Goal: Check status: Check status

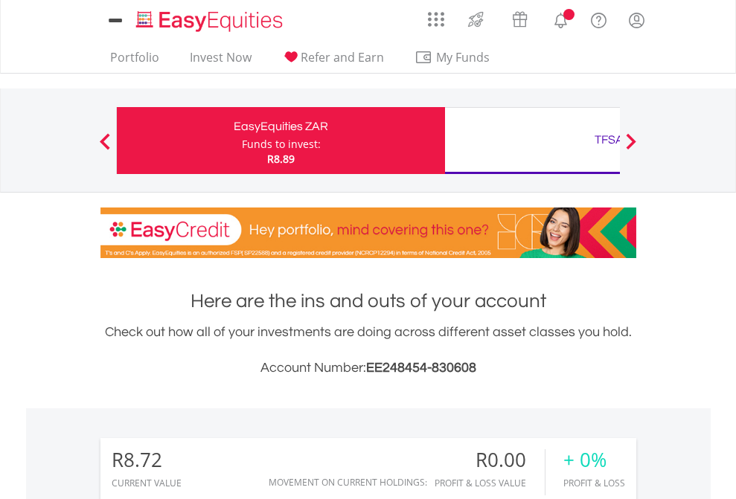
scroll to position [143, 234]
click at [242, 141] on div "Funds to invest:" at bounding box center [281, 144] width 79 height 15
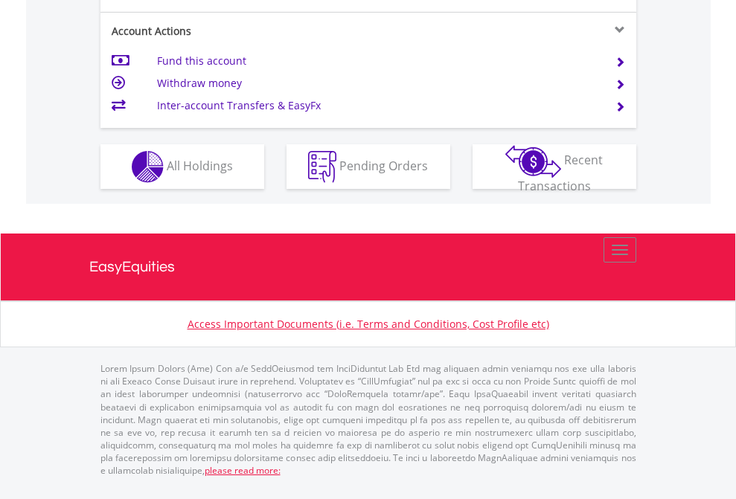
scroll to position [1456, 0]
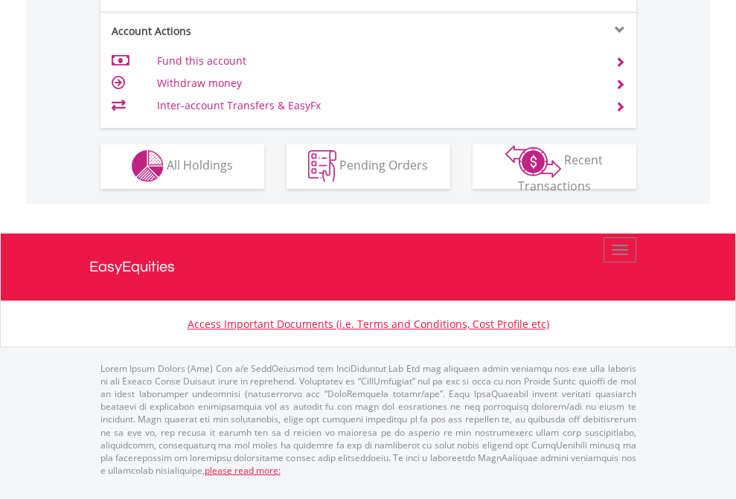
scroll to position [1392, 0]
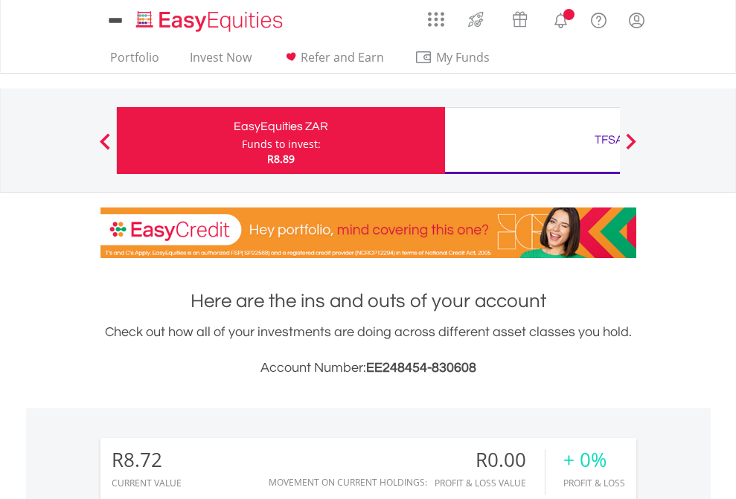
scroll to position [1141, 0]
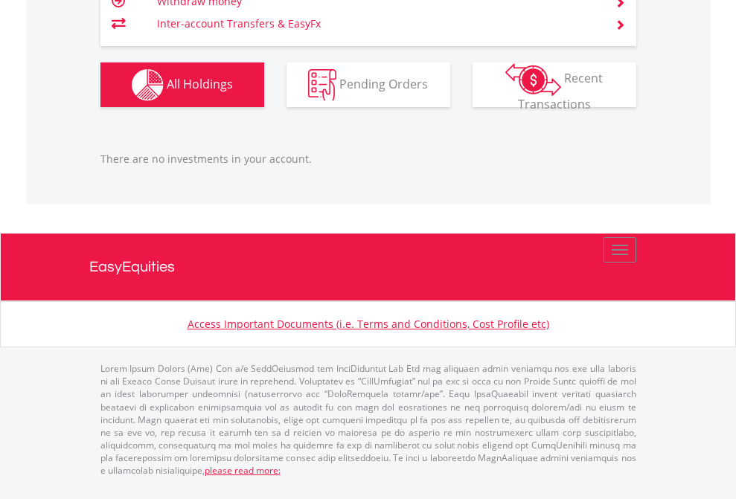
scroll to position [1508, 0]
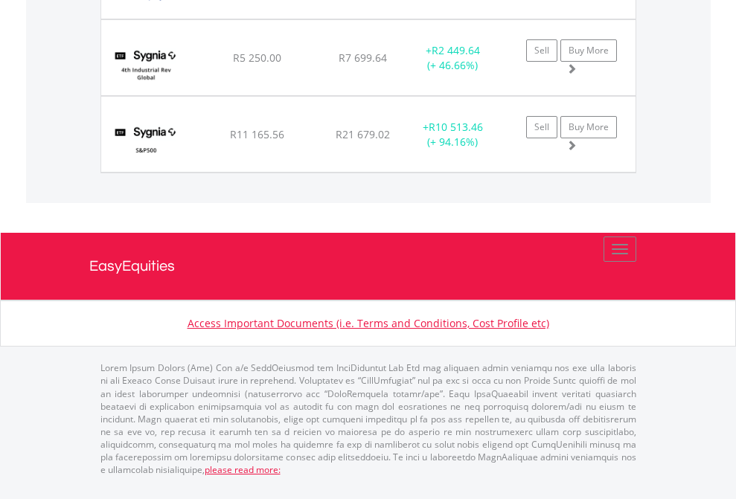
scroll to position [143, 234]
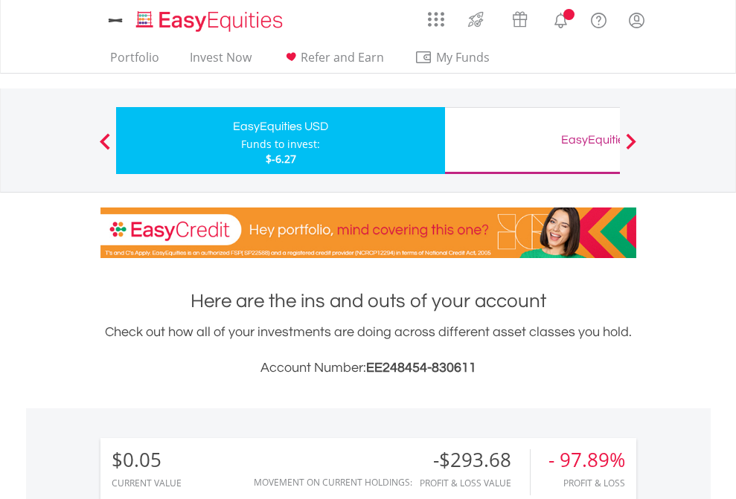
scroll to position [143, 234]
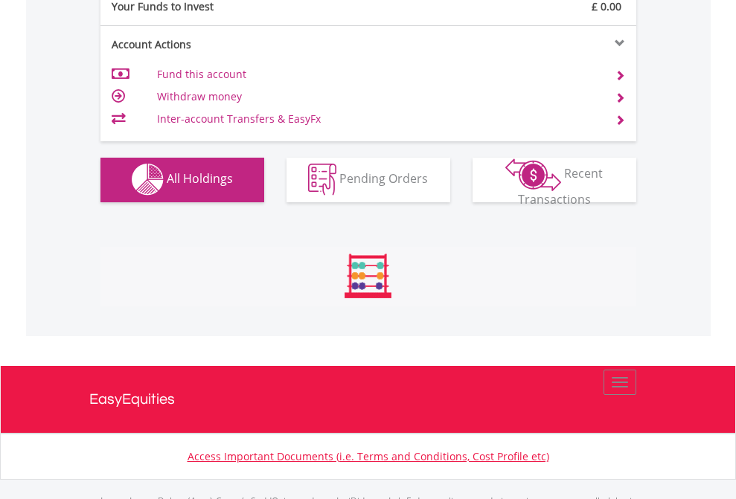
scroll to position [1474, 0]
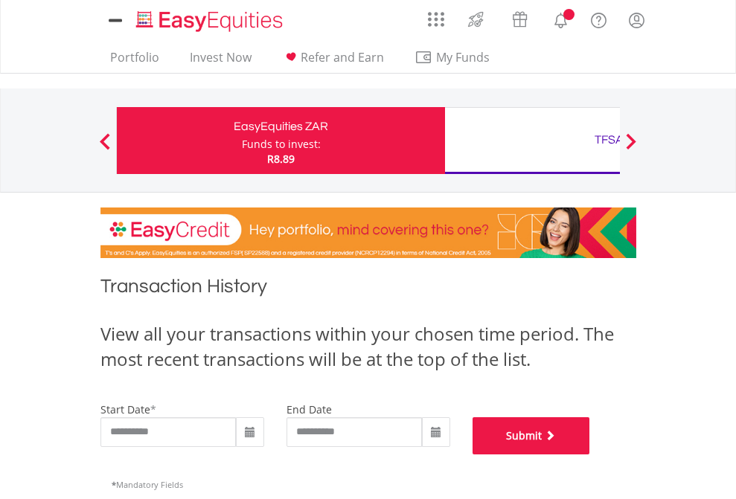
click at [590, 455] on button "Submit" at bounding box center [532, 435] width 118 height 37
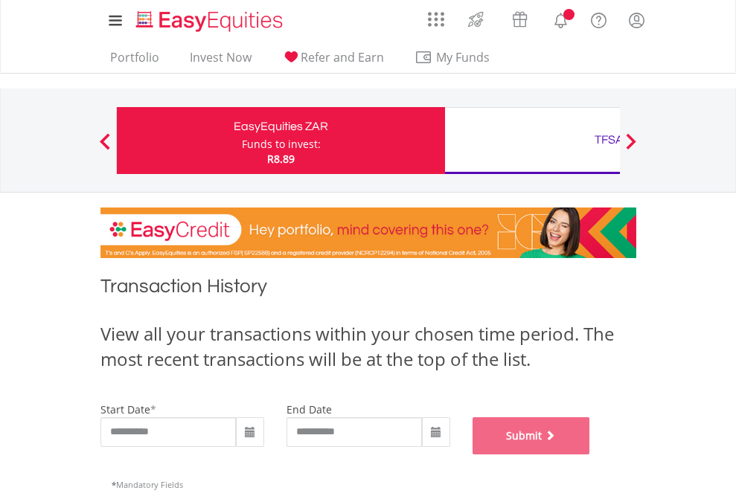
scroll to position [604, 0]
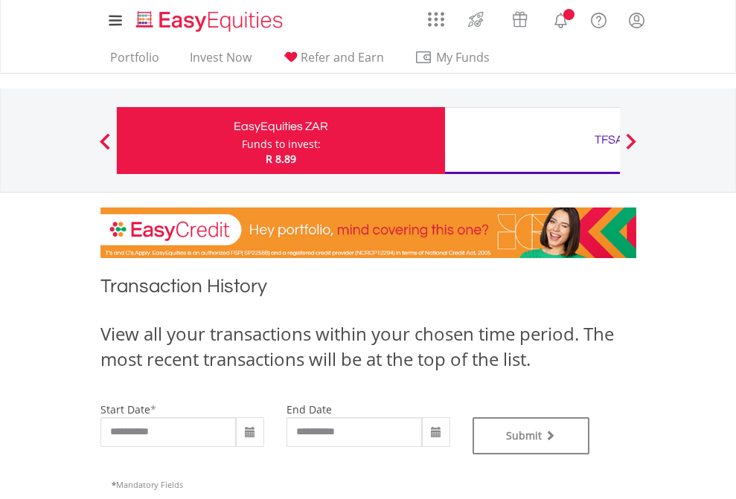
click at [532, 141] on div "TFSA" at bounding box center [609, 139] width 310 height 21
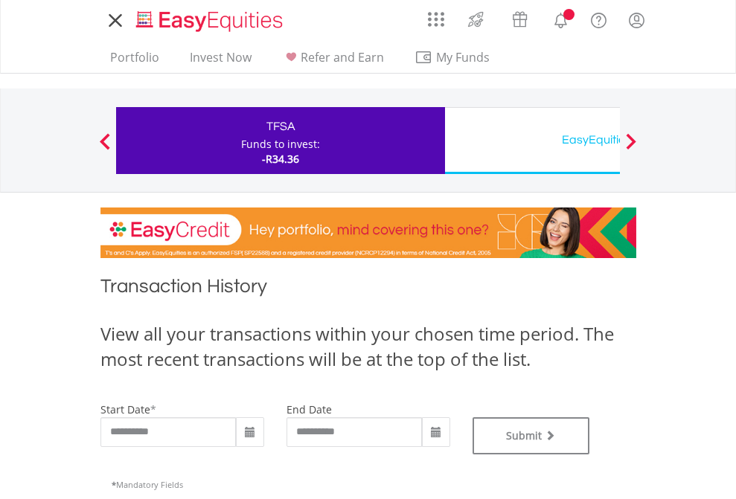
type input "**********"
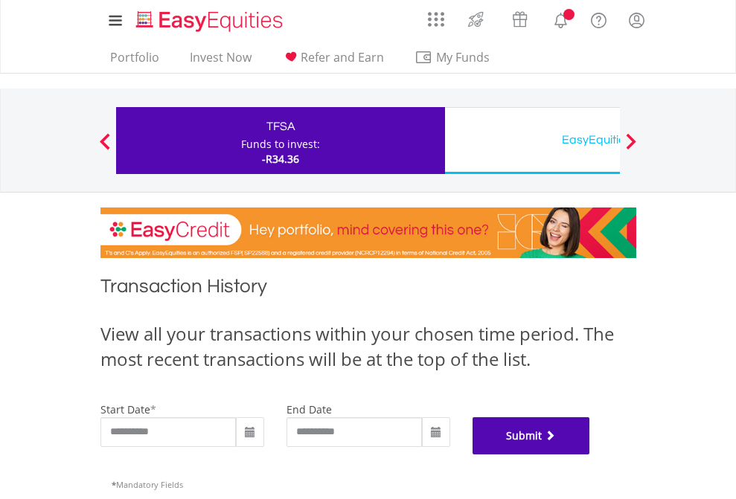
click at [590, 455] on button "Submit" at bounding box center [532, 435] width 118 height 37
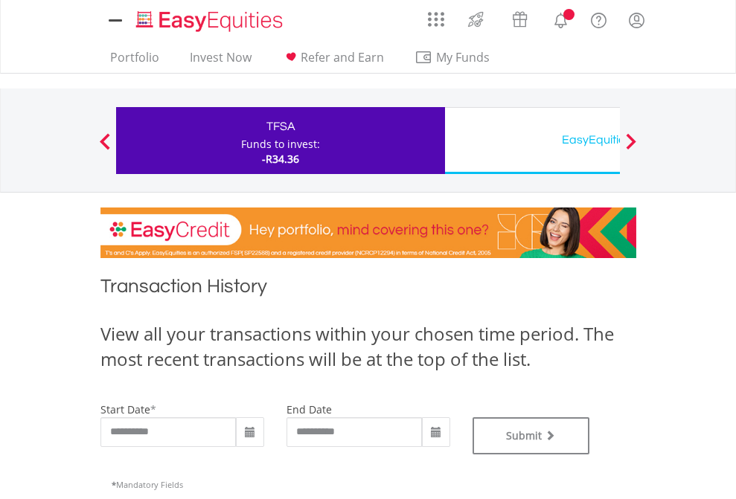
click at [532, 141] on div "EasyEquities USD" at bounding box center [609, 139] width 310 height 21
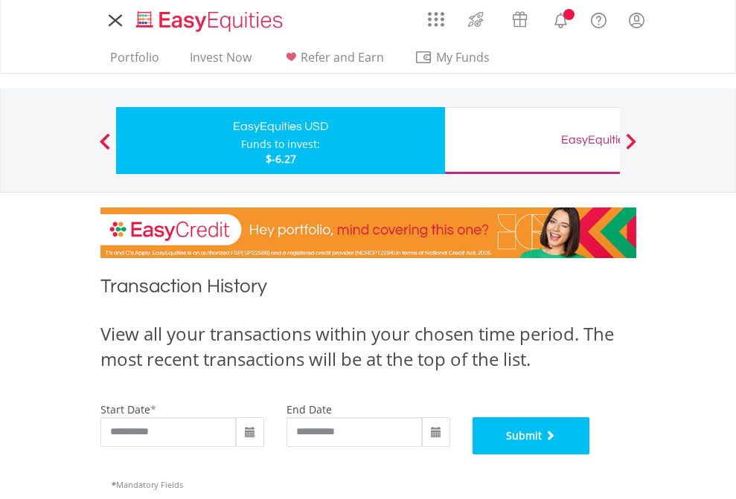
click at [590, 455] on button "Submit" at bounding box center [532, 435] width 118 height 37
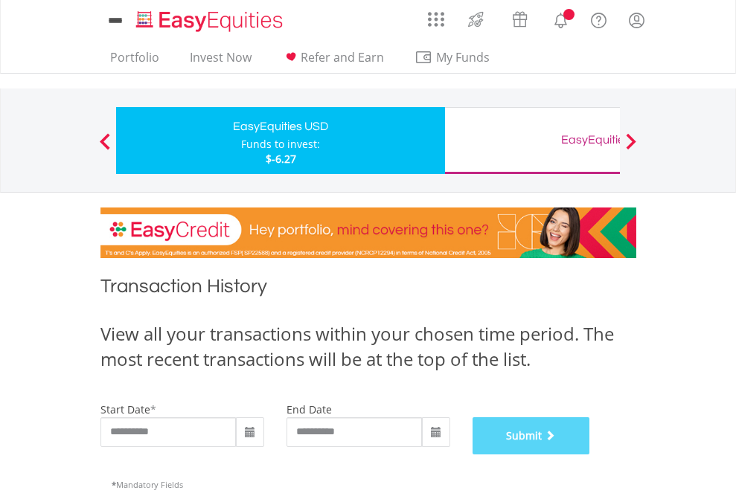
scroll to position [604, 0]
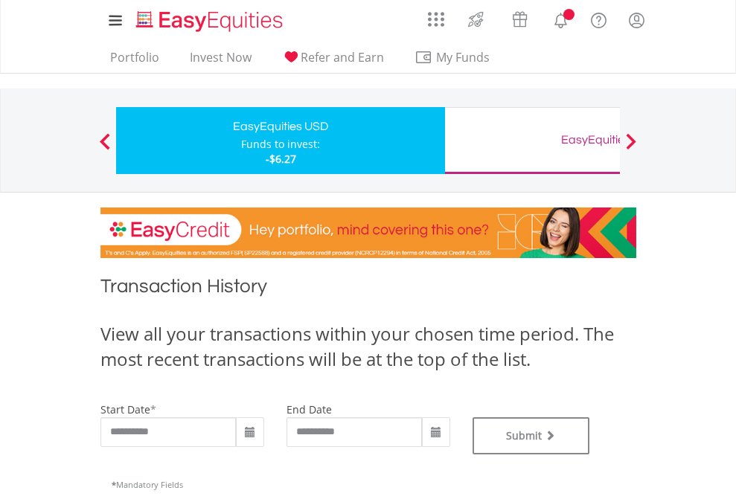
click at [532, 141] on div "EasyEquities GBP" at bounding box center [609, 139] width 310 height 21
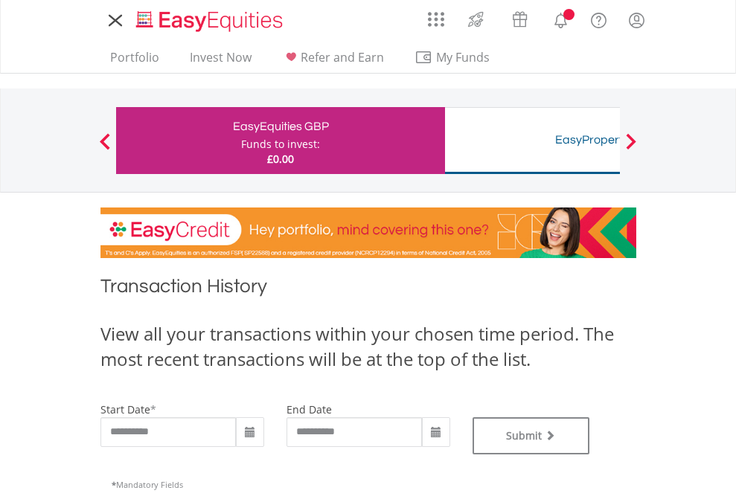
type input "**********"
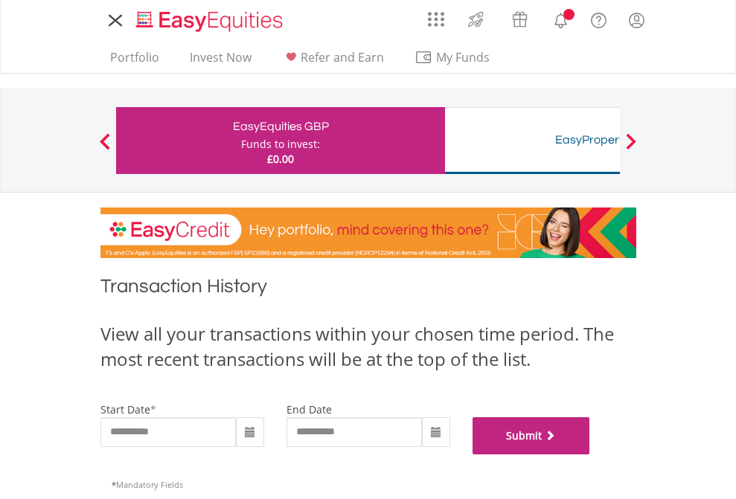
click at [590, 455] on button "Submit" at bounding box center [532, 435] width 118 height 37
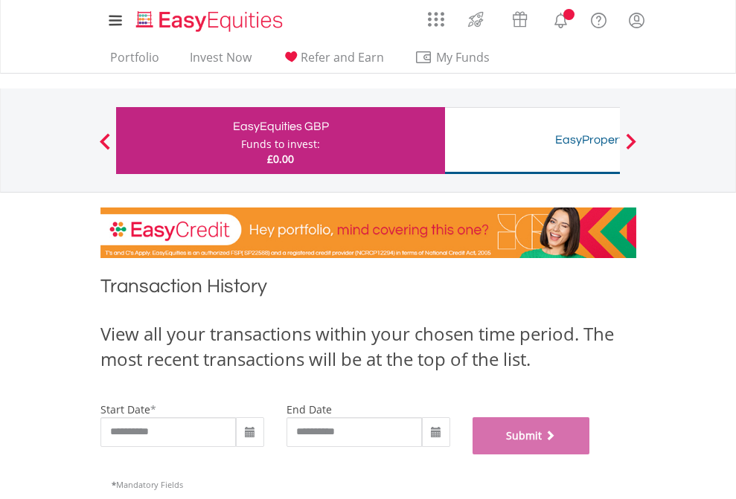
scroll to position [604, 0]
